Goal: Transaction & Acquisition: Purchase product/service

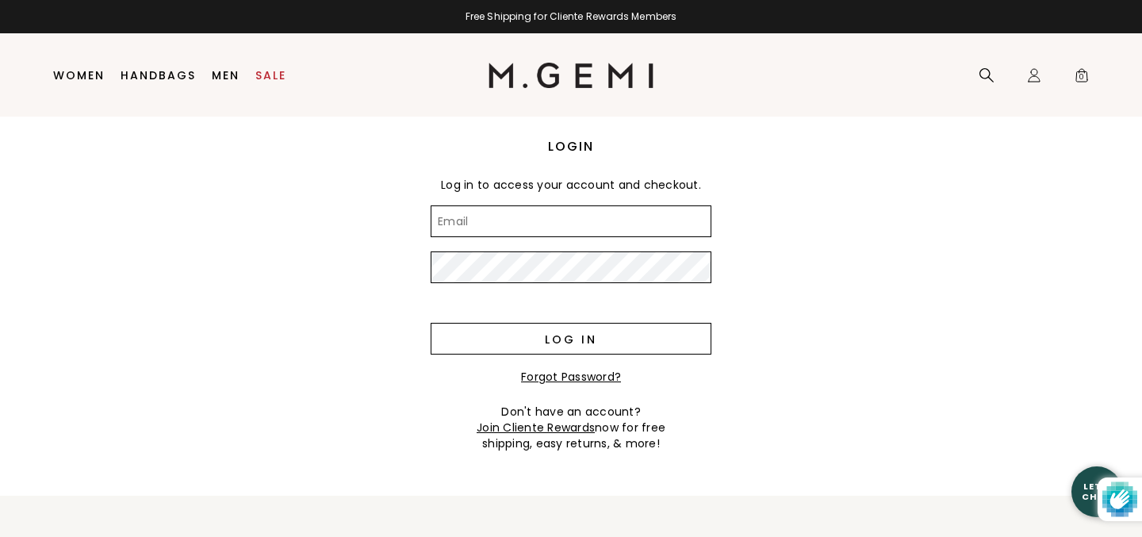
type input "[EMAIL_ADDRESS][DOMAIN_NAME]"
click at [498, 351] on input "Log in" at bounding box center [571, 339] width 281 height 32
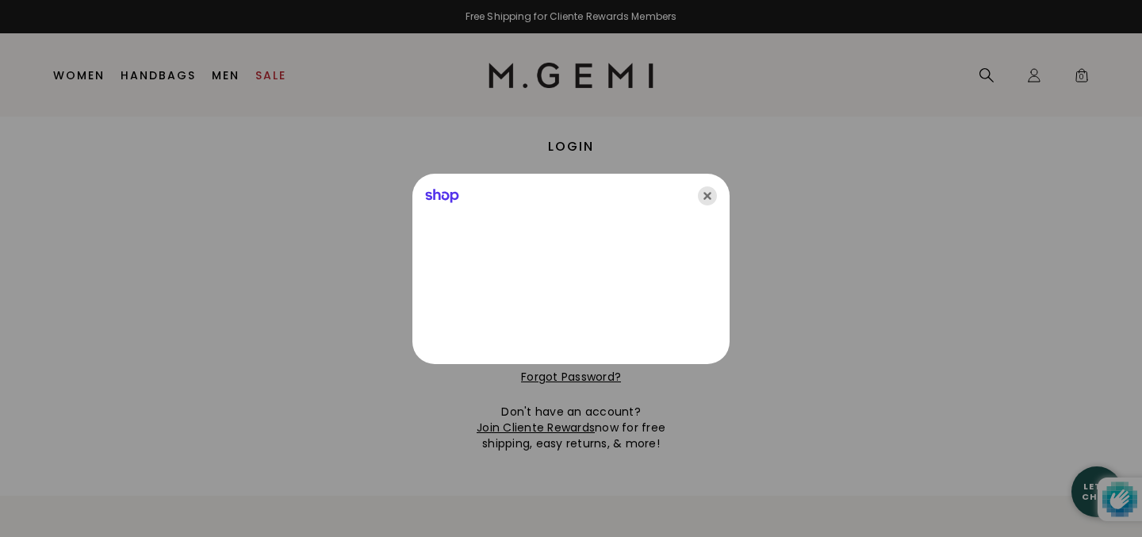
click at [707, 197] on icon "Close" at bounding box center [707, 195] width 19 height 19
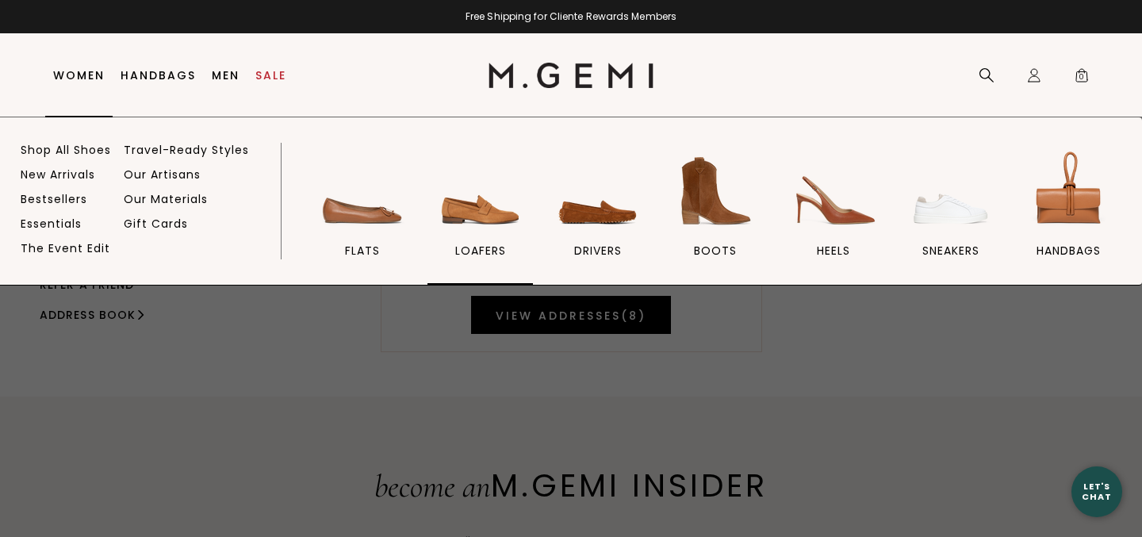
click at [477, 247] on span "loafers" at bounding box center [480, 251] width 51 height 14
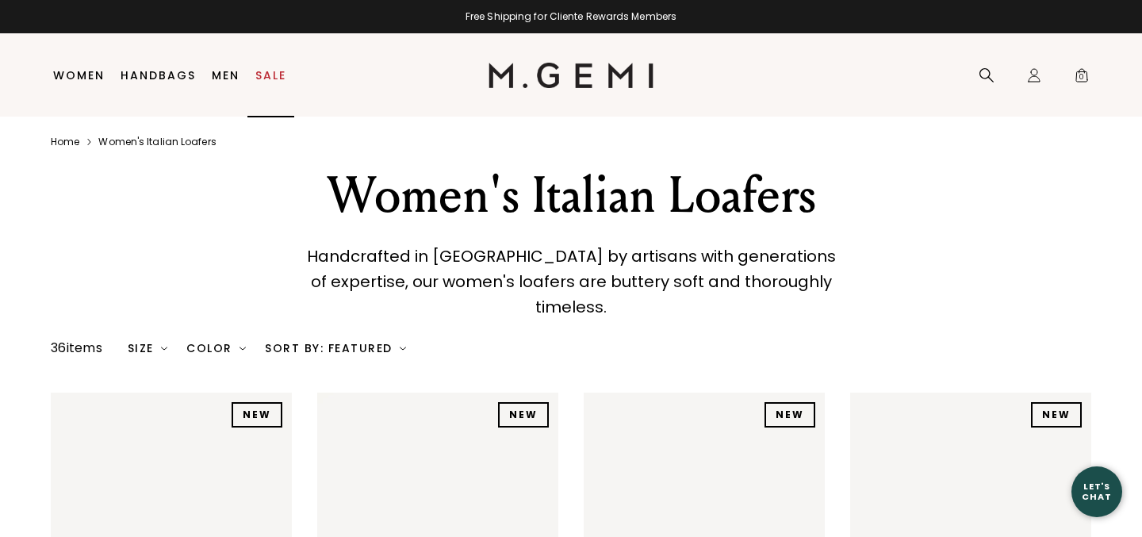
click at [274, 76] on link "Sale" at bounding box center [270, 75] width 31 height 13
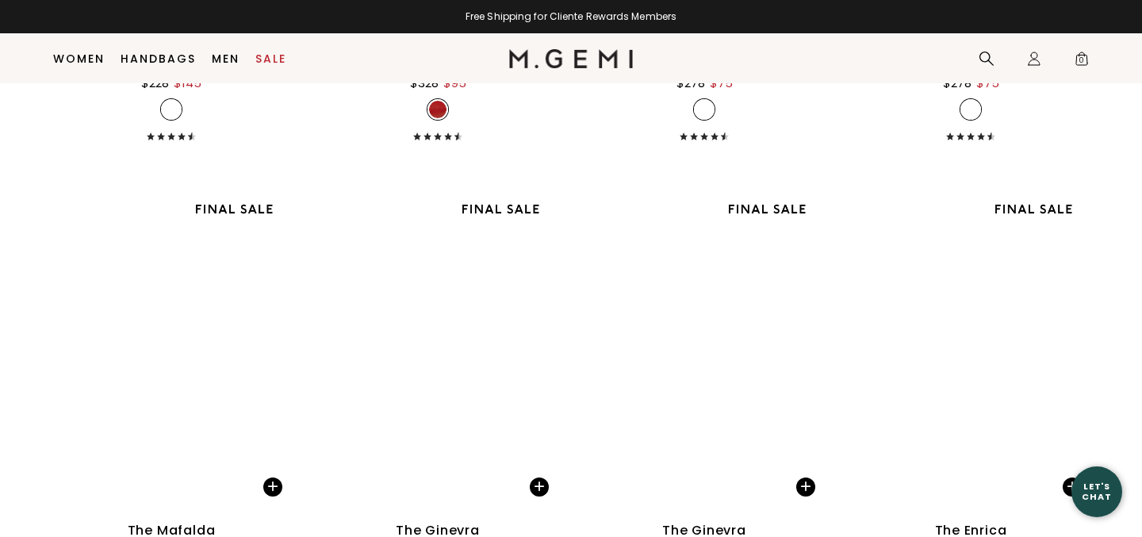
scroll to position [6928, 0]
